Goal: Task Accomplishment & Management: Complete application form

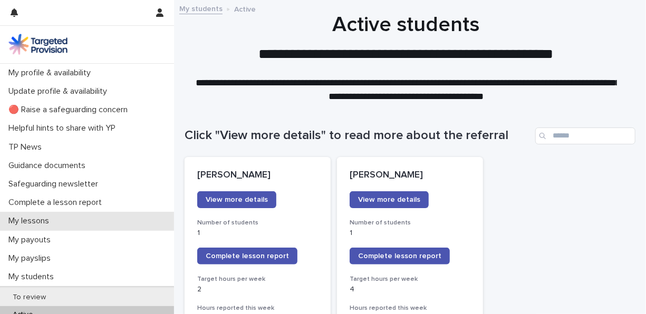
click at [51, 223] on p "My lessons" at bounding box center [30, 221] width 53 height 10
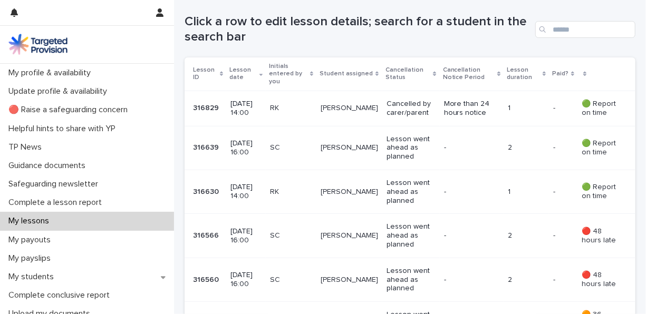
scroll to position [217, 0]
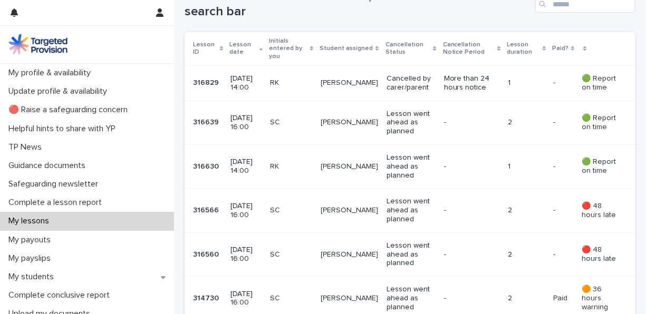
click at [446, 19] on h1 "Click a row to edit lesson details; search for a student in the search bar" at bounding box center [358, 4] width 346 height 31
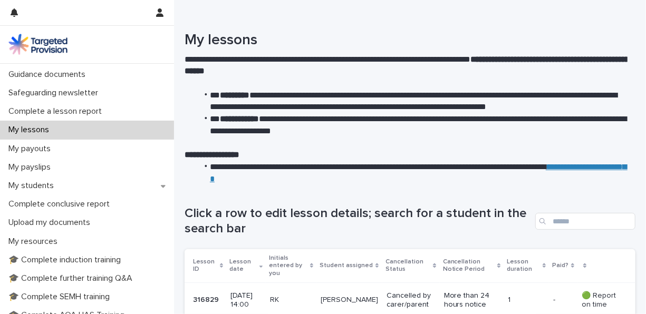
scroll to position [93, 0]
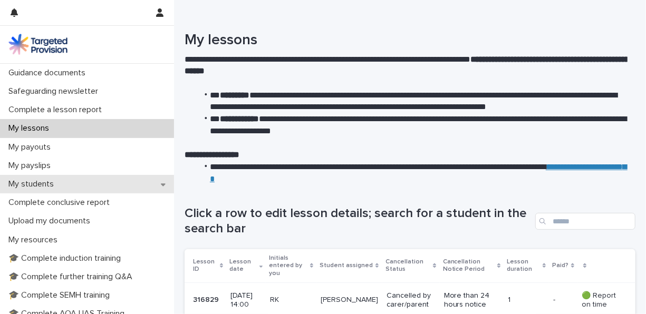
click at [51, 184] on p "My students" at bounding box center [33, 184] width 58 height 10
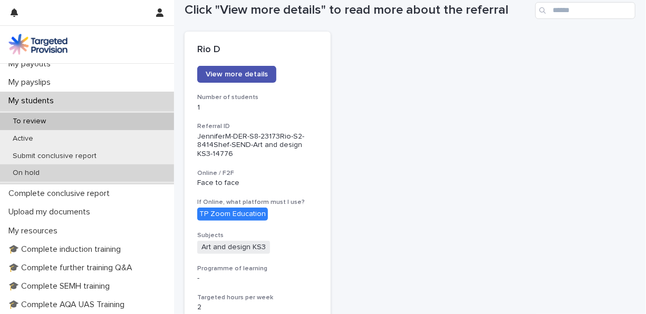
scroll to position [177, 0]
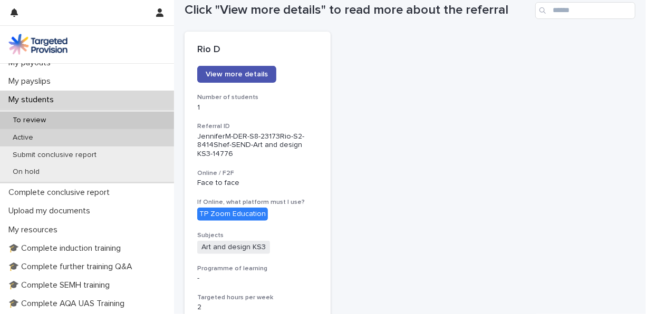
click at [44, 135] on div "Active" at bounding box center [87, 137] width 174 height 17
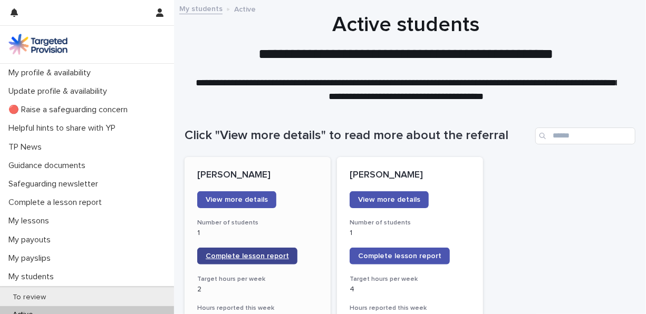
click at [261, 253] on span "Complete lesson report" at bounding box center [247, 256] width 83 height 7
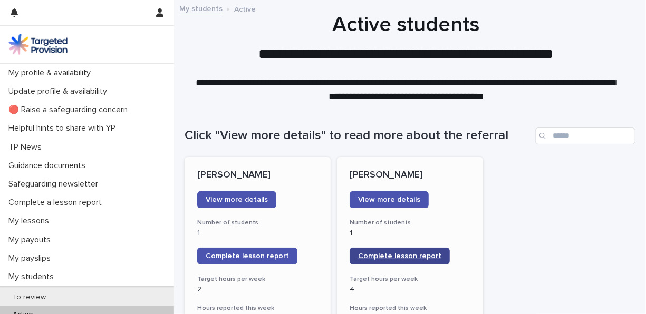
click at [375, 256] on span "Complete lesson report" at bounding box center [399, 256] width 83 height 7
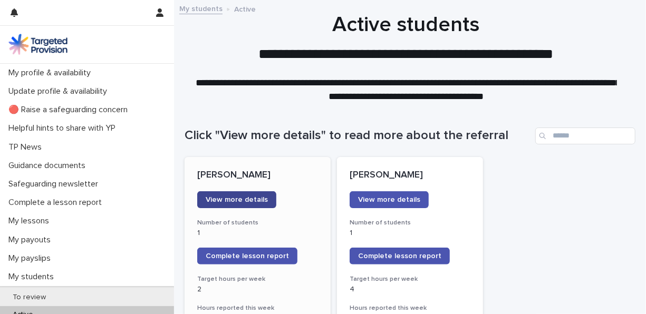
click at [248, 198] on span "View more details" at bounding box center [237, 199] width 62 height 7
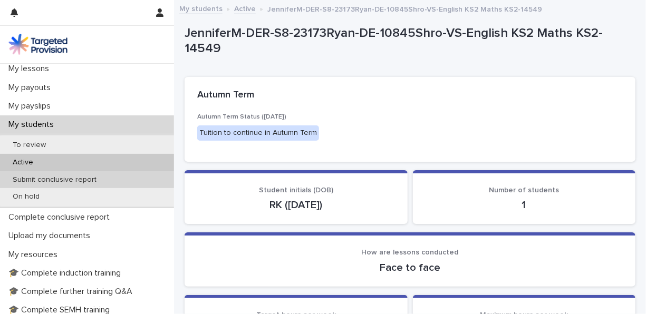
scroll to position [159, 0]
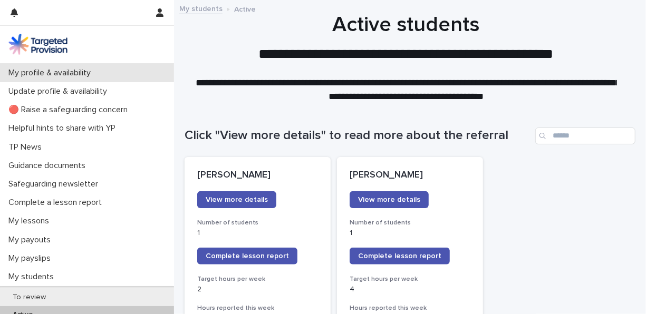
drag, startPoint x: 0, startPoint y: 0, endPoint x: 122, endPoint y: 63, distance: 137.3
click at [122, 64] on div "My profile & availability" at bounding box center [87, 73] width 174 height 18
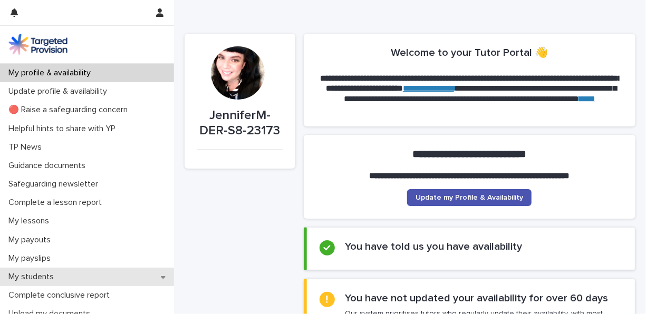
click at [43, 276] on p "My students" at bounding box center [33, 277] width 58 height 10
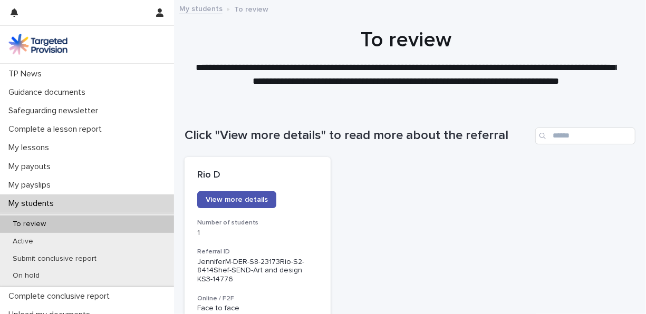
scroll to position [81, 0]
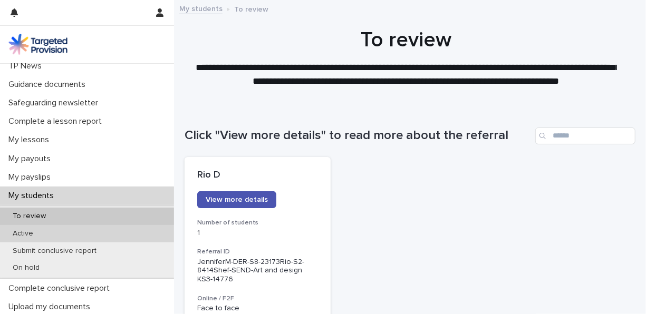
click at [21, 233] on p "Active" at bounding box center [22, 233] width 37 height 9
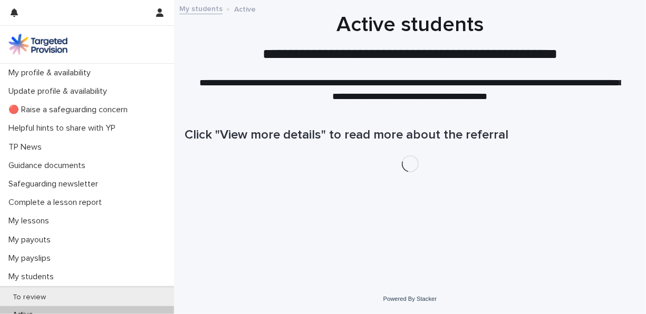
drag, startPoint x: 523, startPoint y: 178, endPoint x: 645, endPoint y: 133, distance: 130.8
click at [524, 179] on div "Loading... Saving… Loading... Saving… Click "View more details" to read more ab…" at bounding box center [409, 182] width 461 height 151
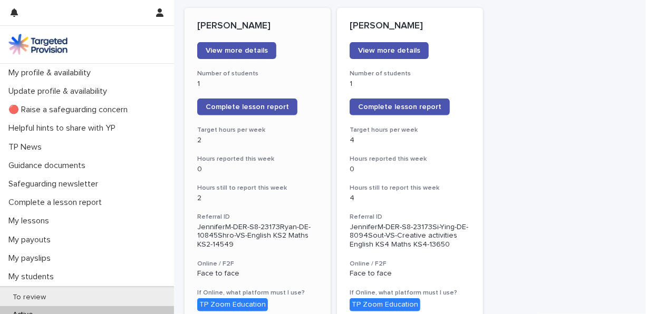
scroll to position [142, 0]
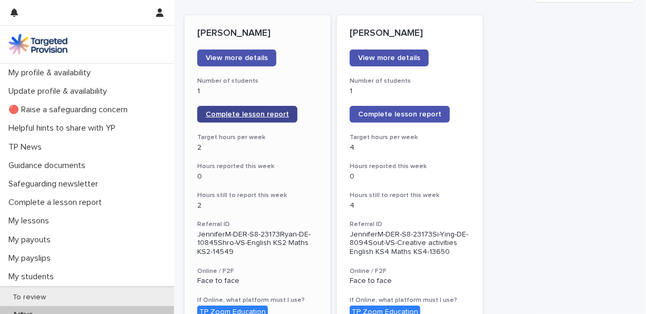
click at [255, 114] on span "Complete lesson report" at bounding box center [247, 114] width 83 height 7
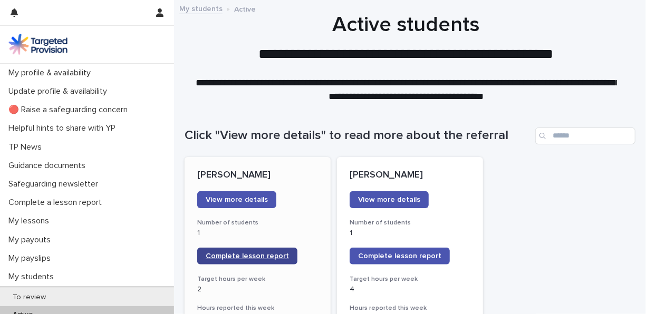
click at [235, 252] on link "Complete lesson report" at bounding box center [247, 256] width 100 height 17
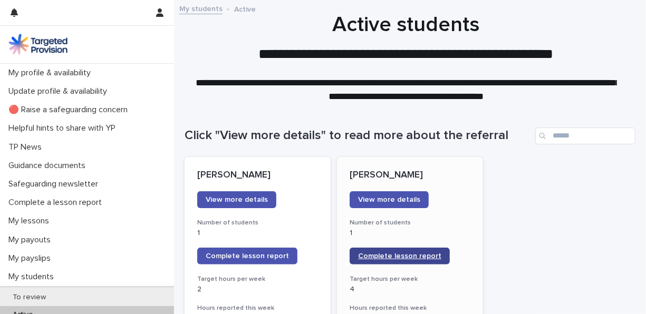
click at [421, 262] on link "Complete lesson report" at bounding box center [400, 256] width 100 height 17
